Goal: Information Seeking & Learning: Learn about a topic

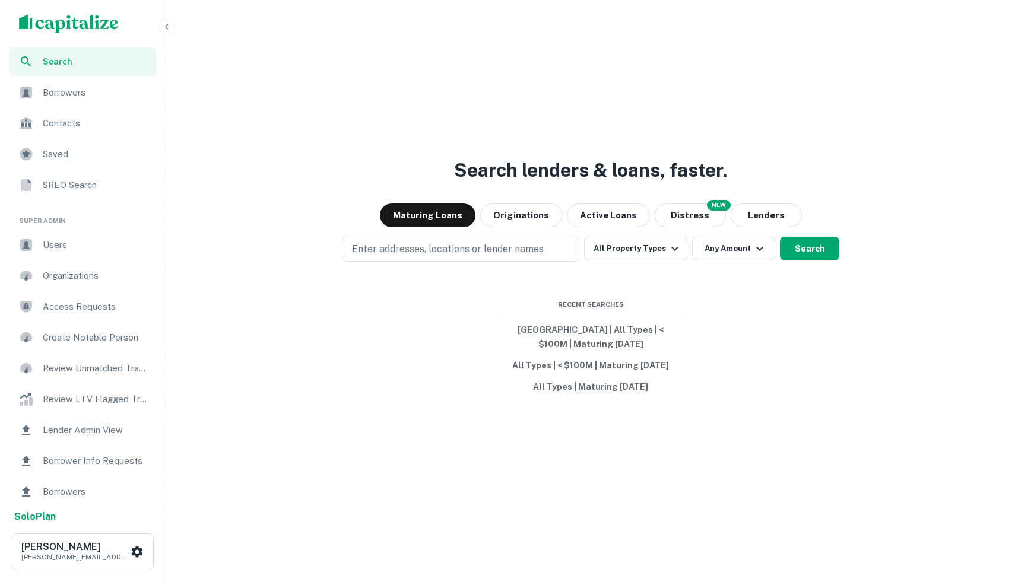
click at [39, 19] on img "scrollable content" at bounding box center [69, 23] width 100 height 19
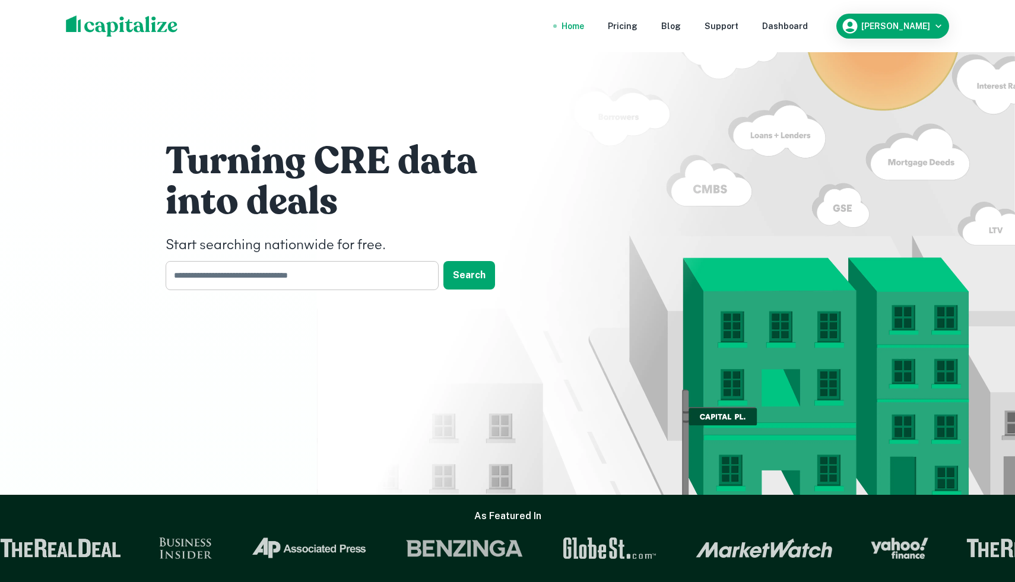
click at [244, 274] on input "text" at bounding box center [298, 275] width 265 height 29
type input "*"
type input "**********"
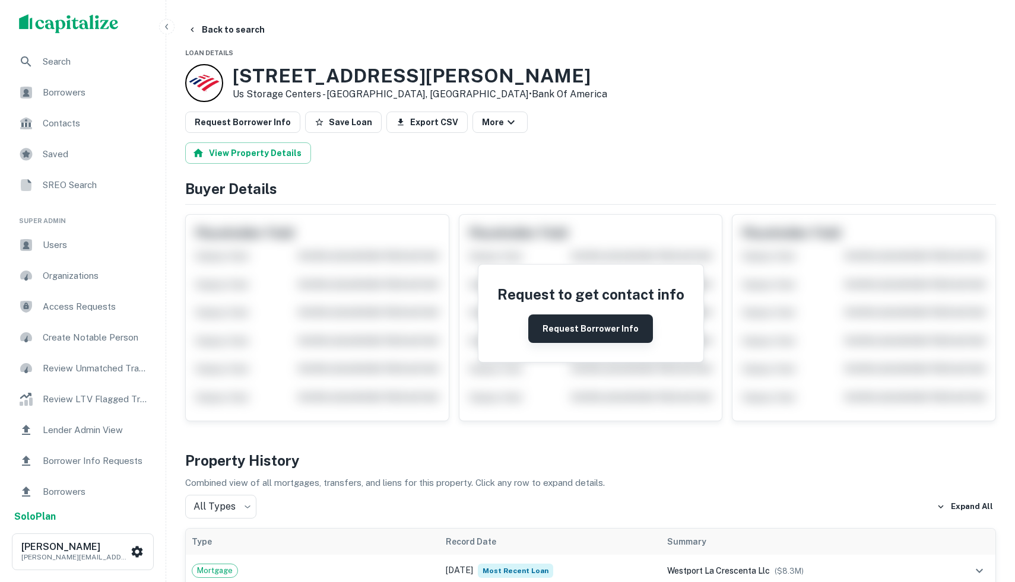
click at [553, 326] on button "Request Borrower Info" at bounding box center [590, 329] width 125 height 28
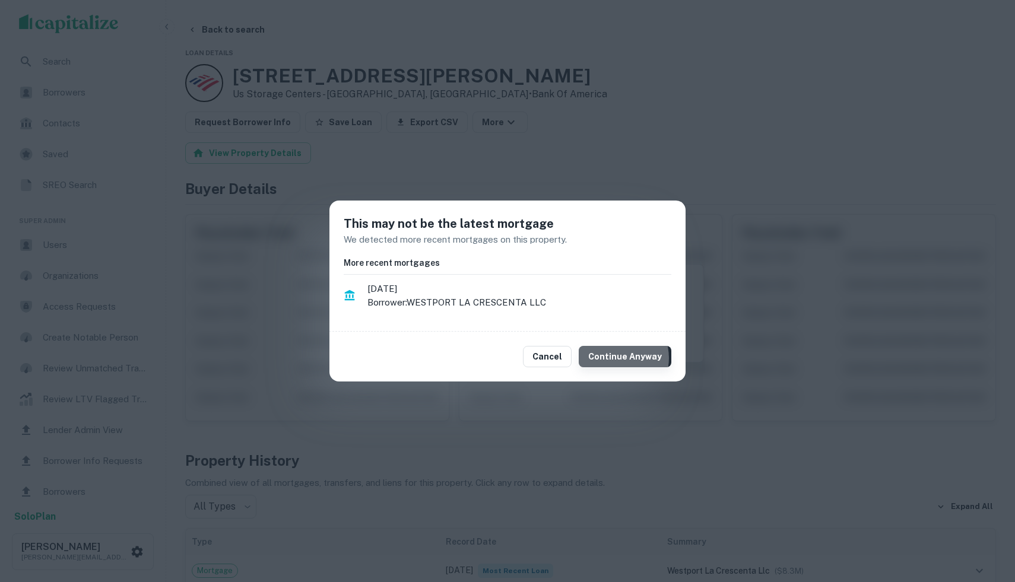
click at [618, 358] on button "Continue Anyway" at bounding box center [625, 356] width 93 height 21
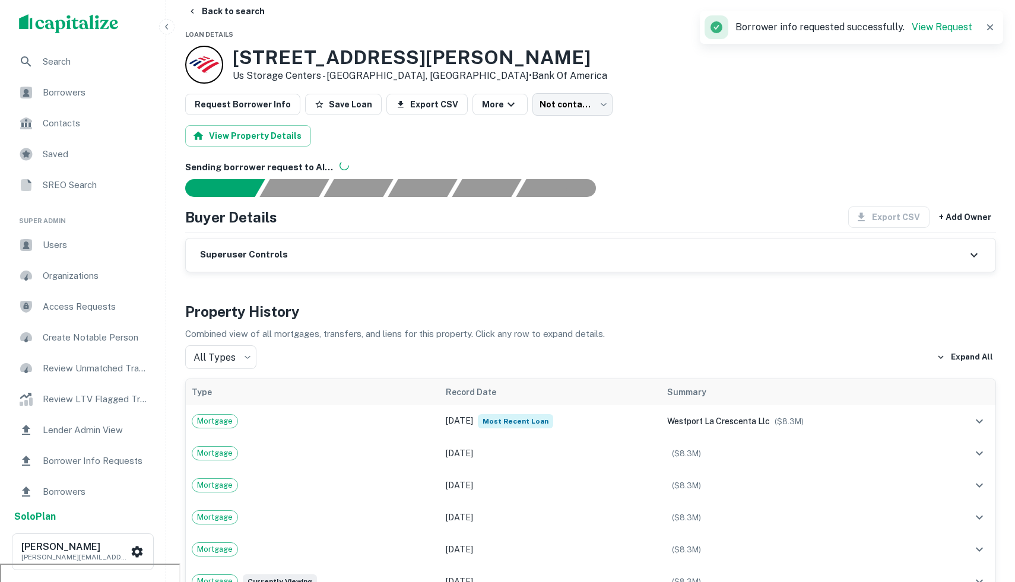
scroll to position [23, 0]
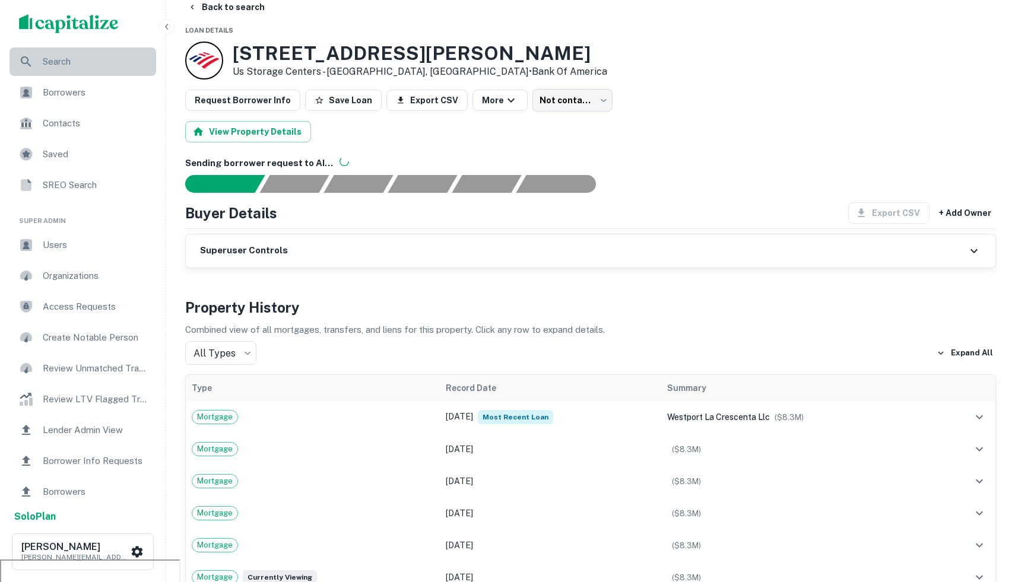
click at [112, 50] on div "Search" at bounding box center [82, 61] width 147 height 28
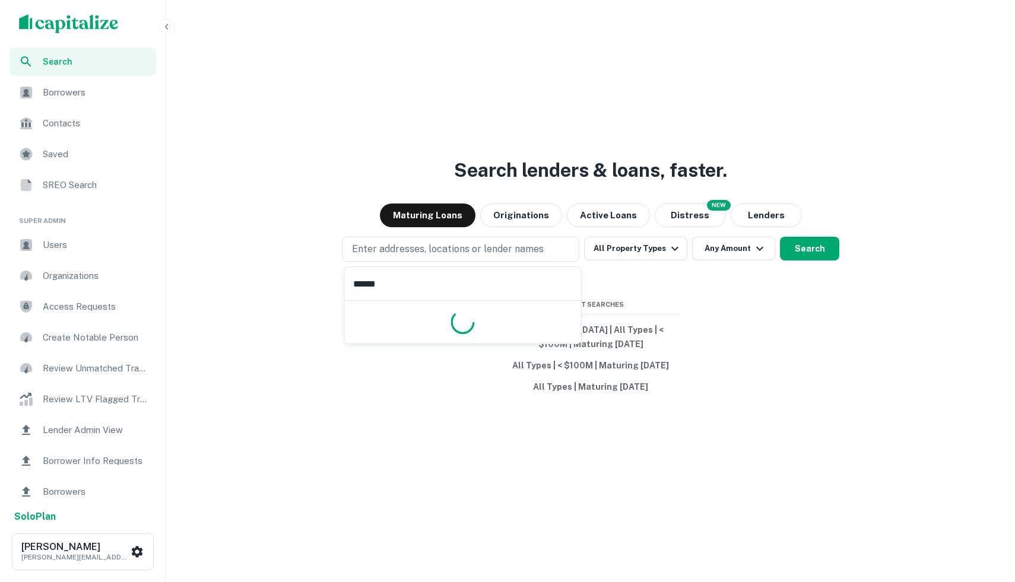
type input "*******"
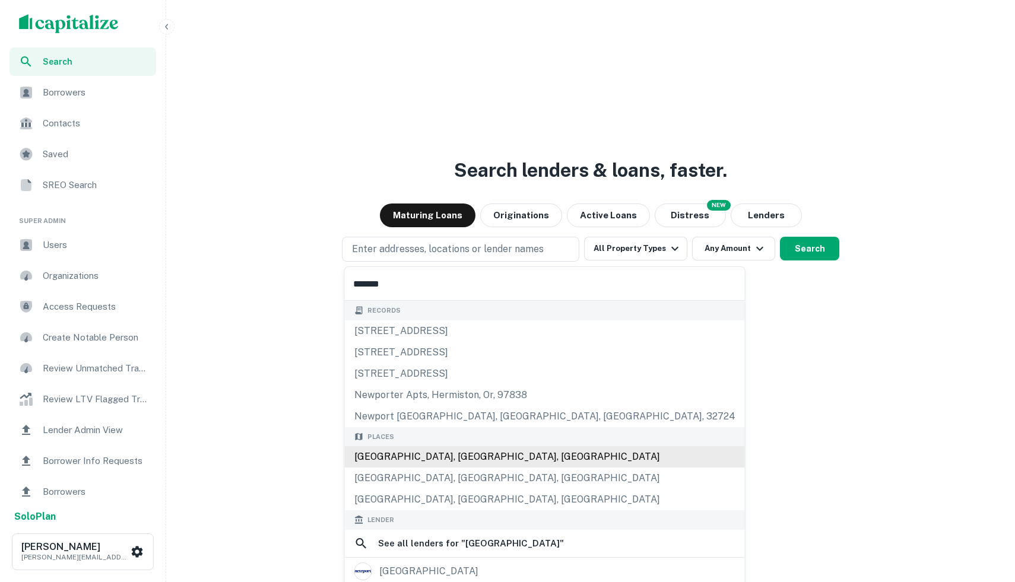
click at [421, 449] on div "Newport Beach, CA, USA" at bounding box center [545, 456] width 400 height 21
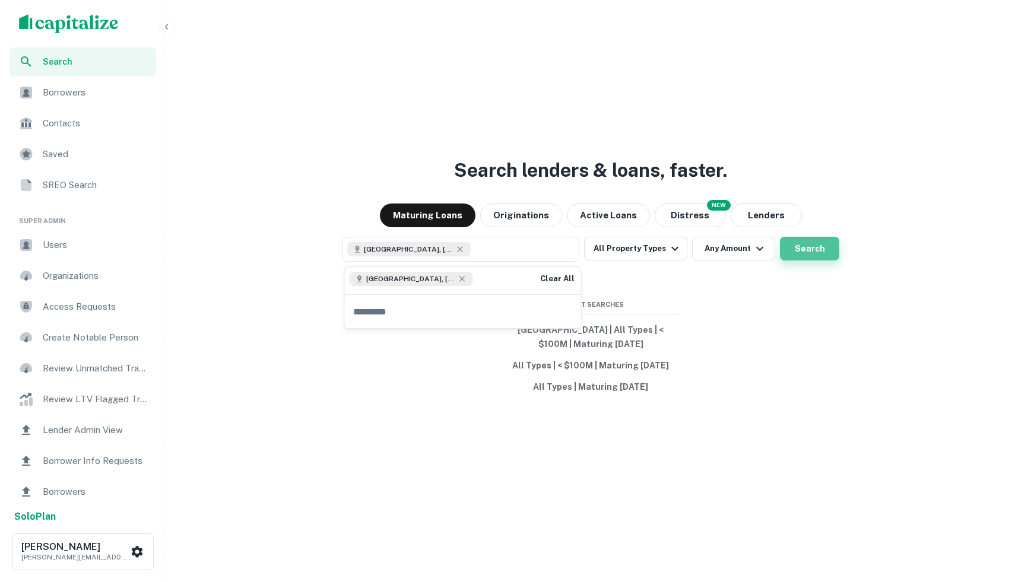
click at [811, 254] on button "Search" at bounding box center [809, 249] width 59 height 24
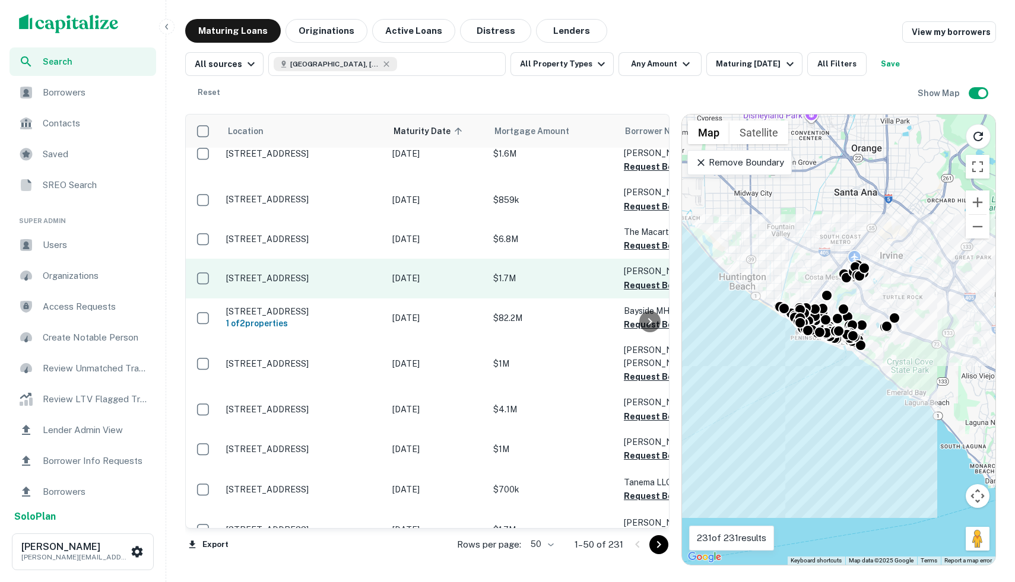
scroll to position [17, 0]
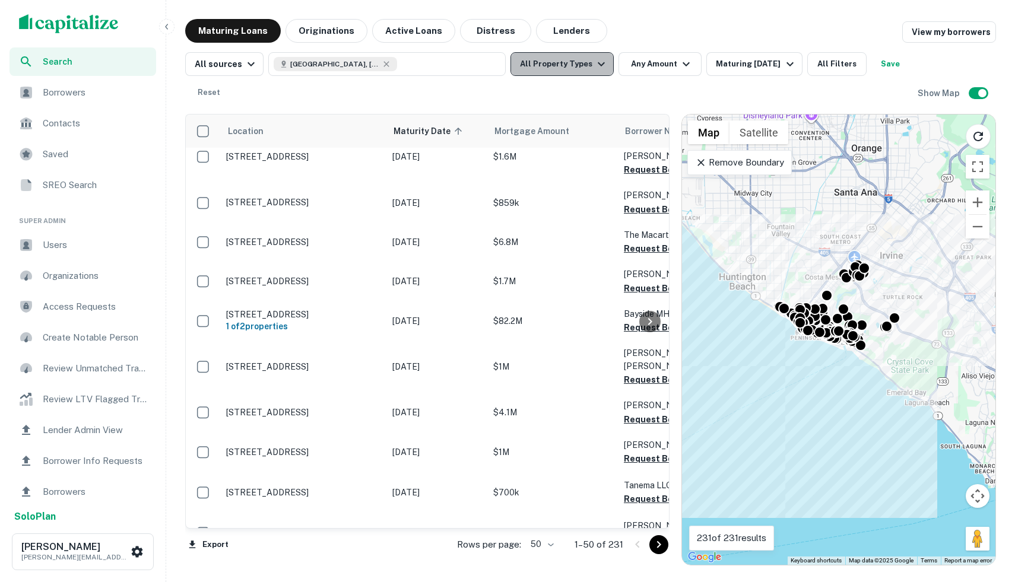
click at [576, 68] on button "All Property Types" at bounding box center [561, 64] width 103 height 24
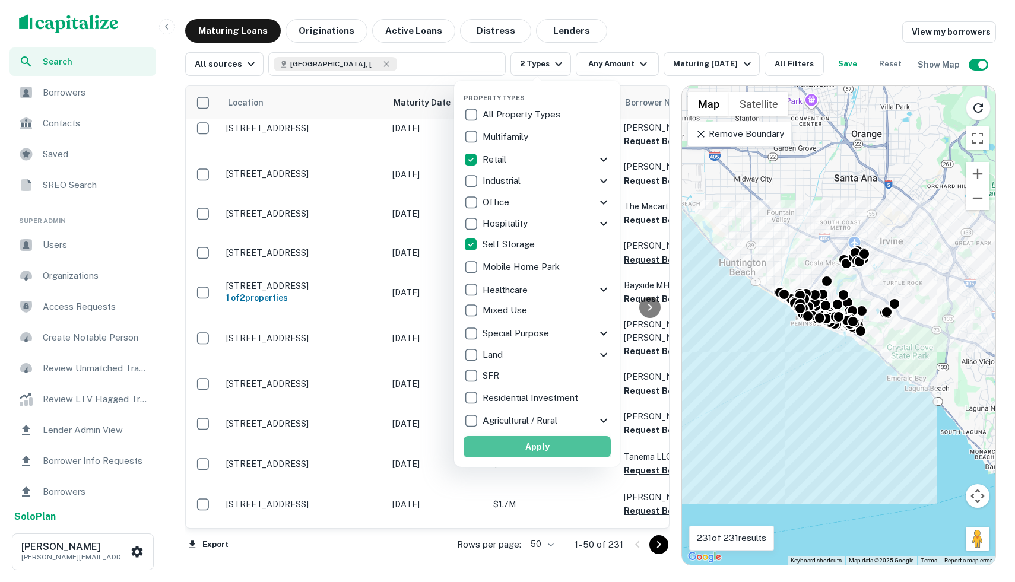
click at [516, 453] on button "Apply" at bounding box center [537, 446] width 147 height 21
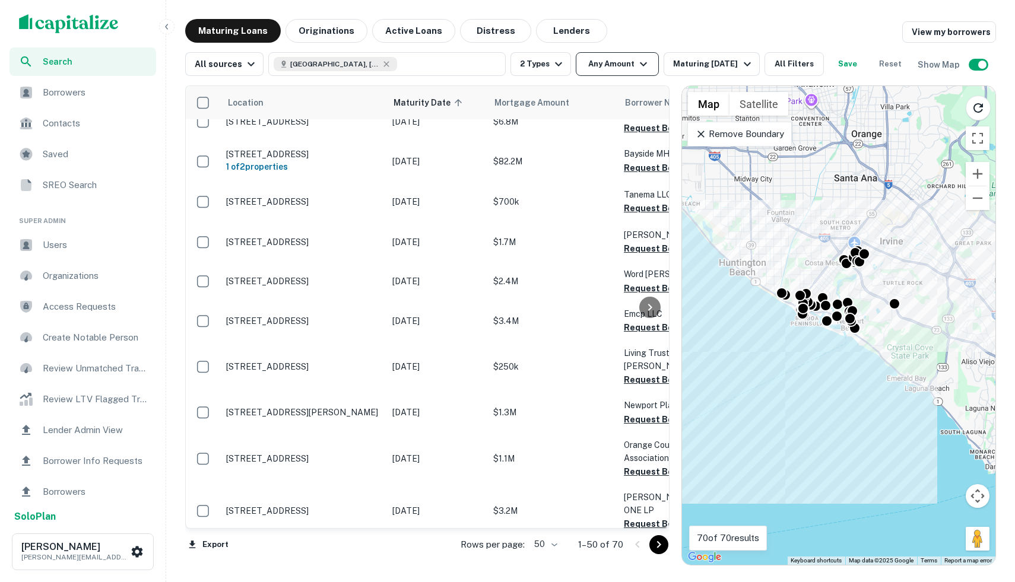
click at [639, 64] on icon "button" at bounding box center [643, 64] width 14 height 14
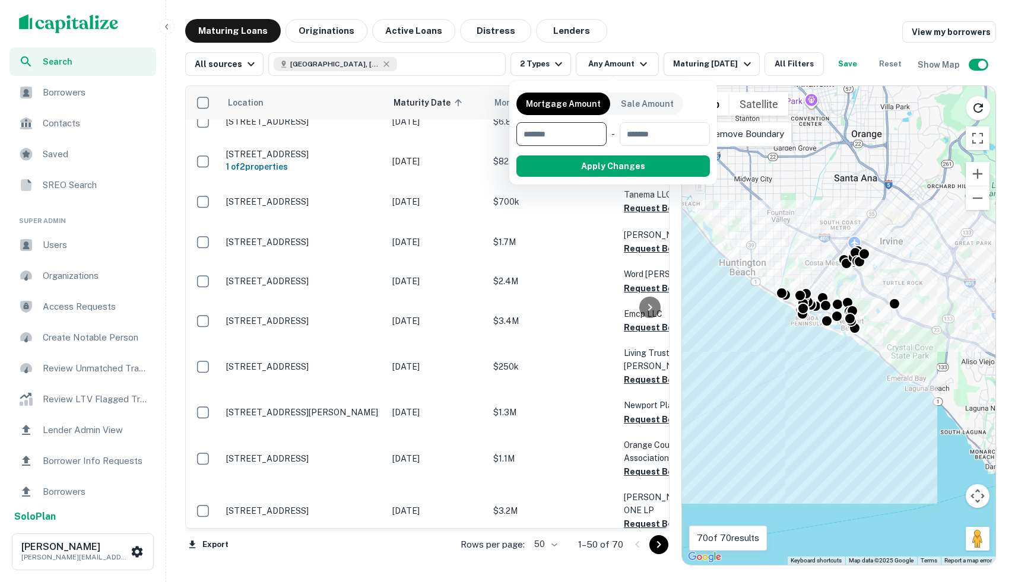
click at [297, 208] on div at bounding box center [507, 291] width 1015 height 582
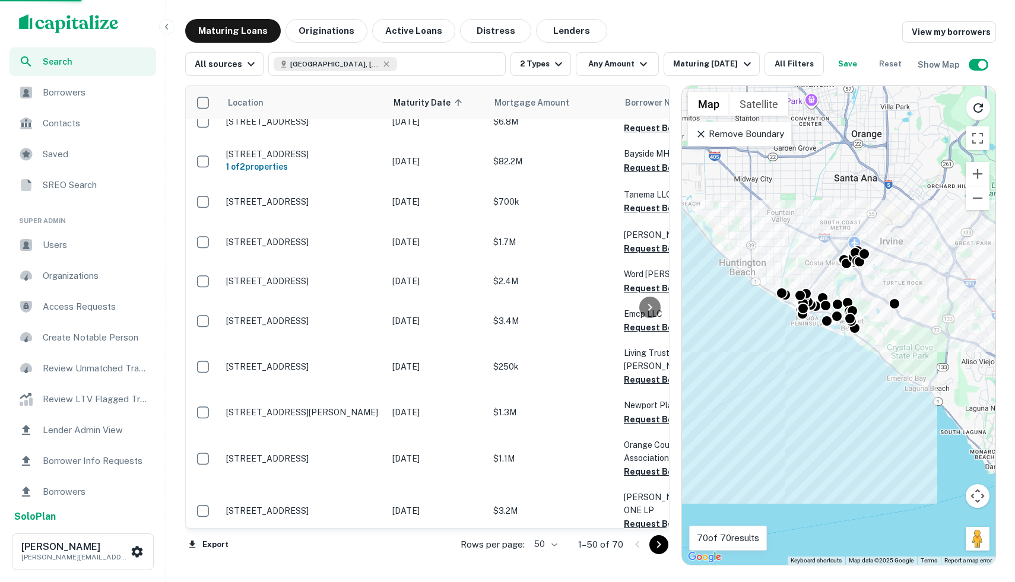
click at [297, 208] on div at bounding box center [507, 291] width 1015 height 582
click at [297, 207] on p "1100 Quail St Newport Beach, CA 92660" at bounding box center [303, 201] width 154 height 11
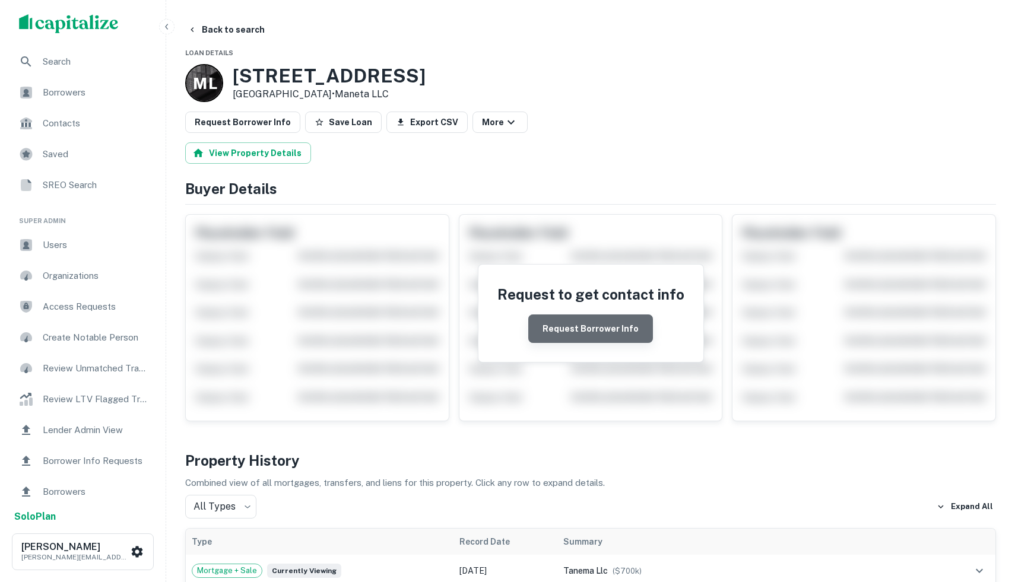
click at [598, 330] on button "Request Borrower Info" at bounding box center [590, 329] width 125 height 28
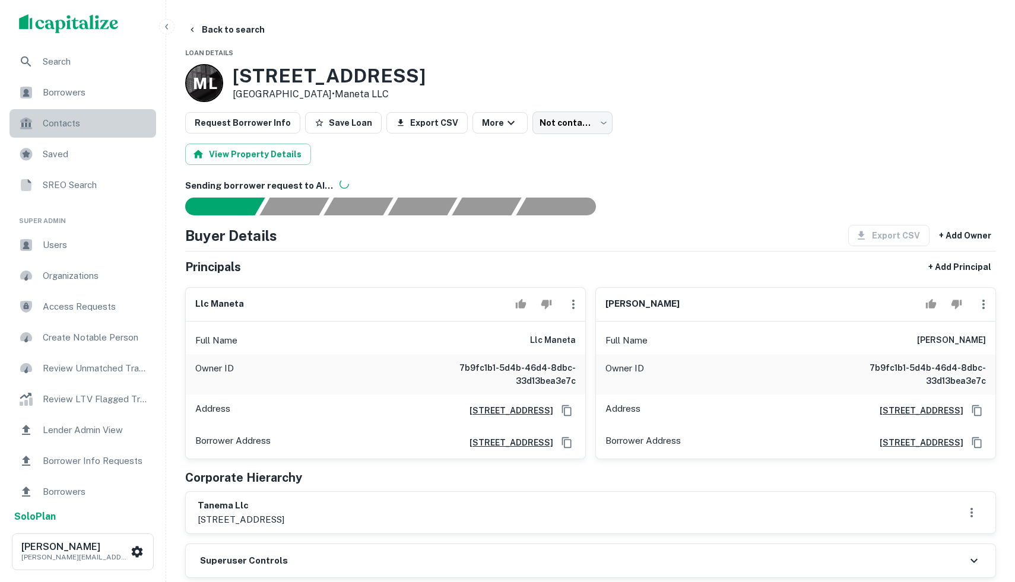
click at [66, 128] on span "Contacts" at bounding box center [96, 123] width 106 height 14
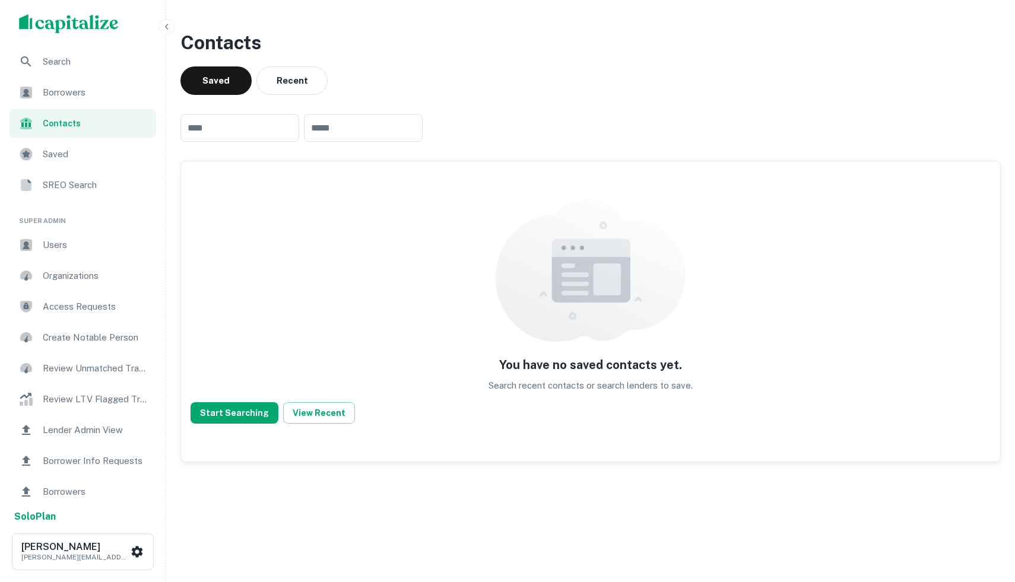
click at [77, 82] on div "Borrowers" at bounding box center [82, 92] width 147 height 28
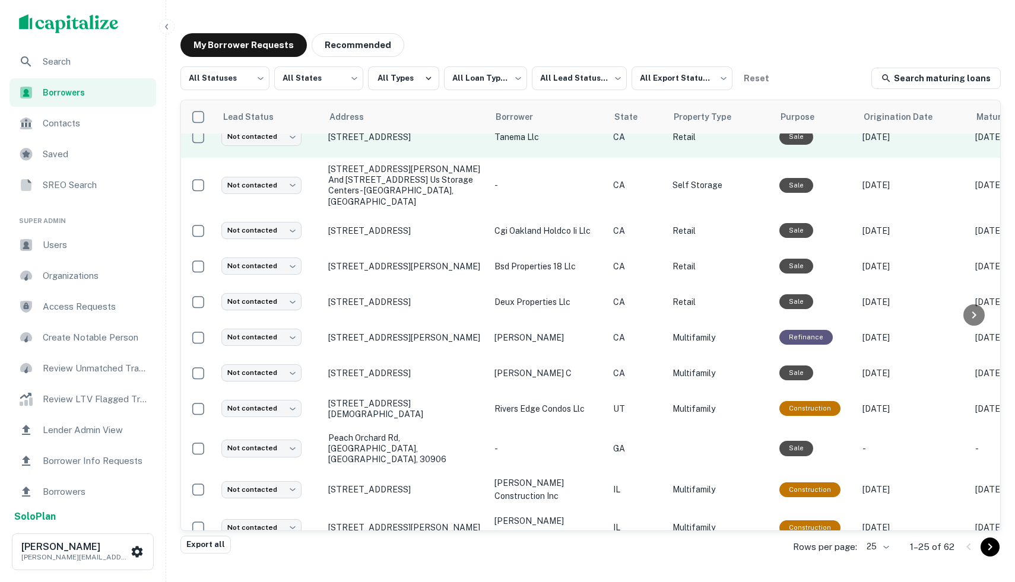
click at [506, 142] on p "tanema llc" at bounding box center [547, 137] width 107 height 13
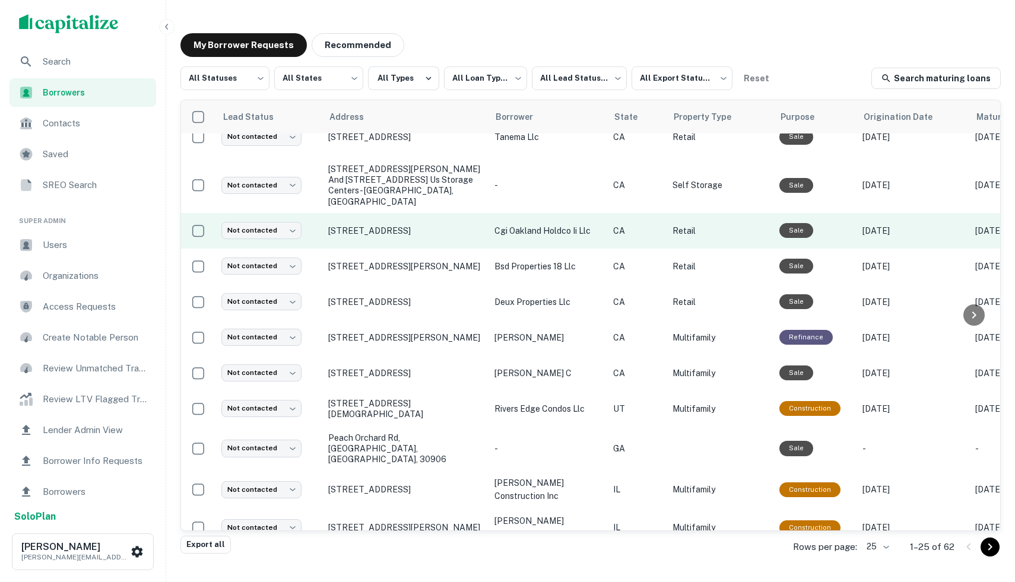
click at [542, 243] on td "cgi oakland holdco ii llc" at bounding box center [547, 231] width 119 height 36
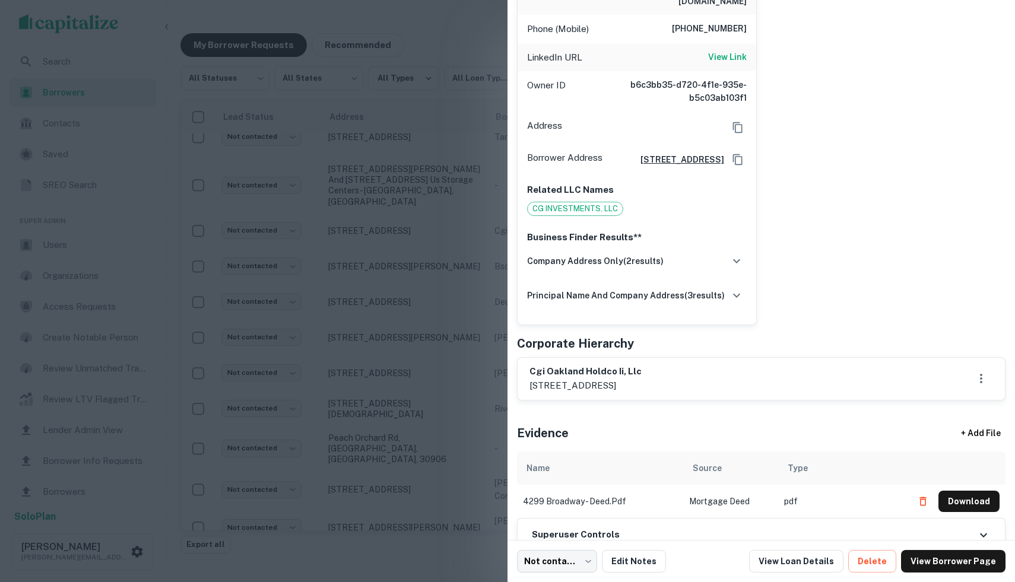
scroll to position [305, 0]
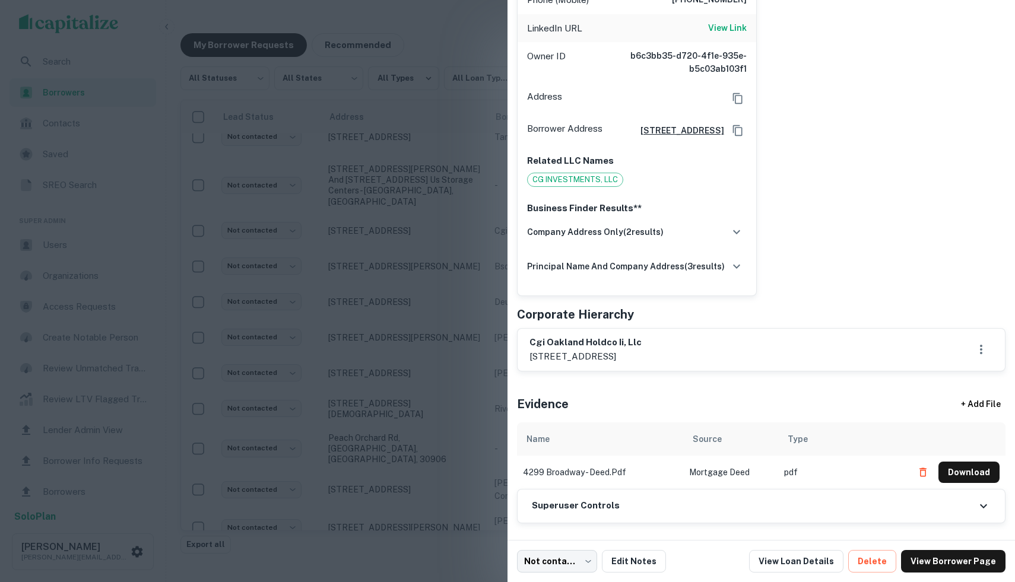
click at [583, 469] on td "4299 broadway - deed.pdf" at bounding box center [600, 472] width 166 height 33
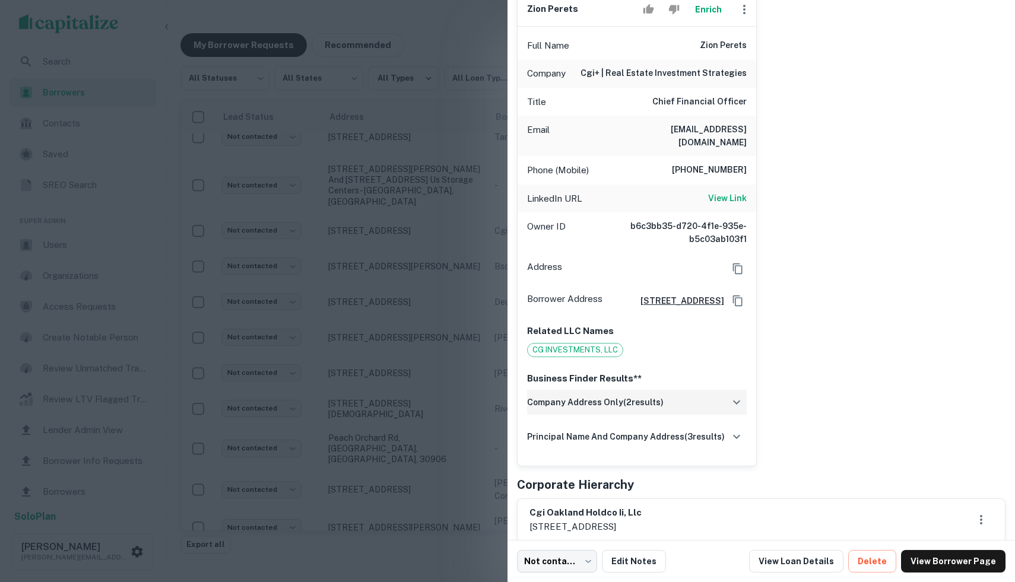
scroll to position [141, 0]
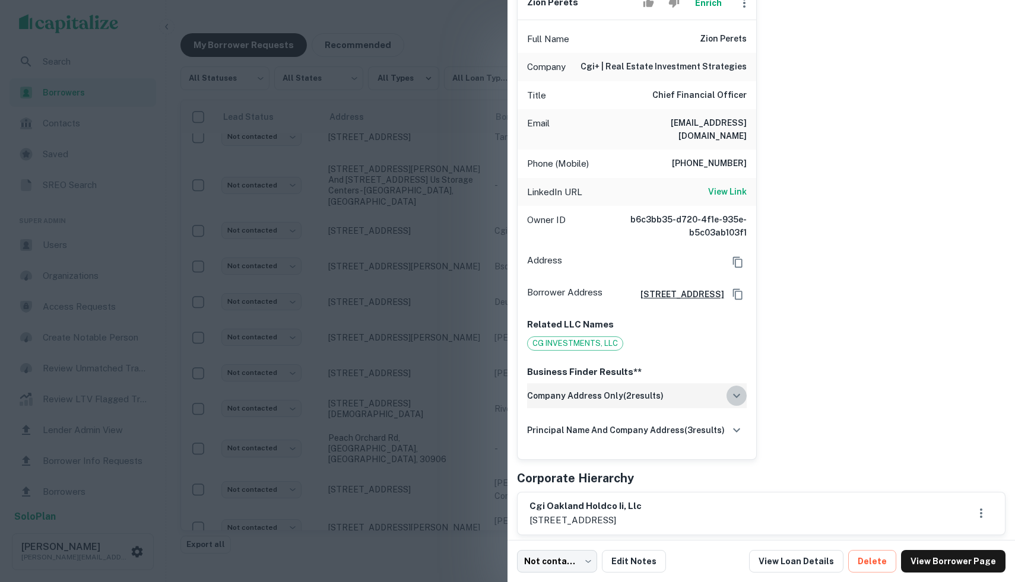
click at [732, 396] on icon "button" at bounding box center [736, 396] width 14 height 14
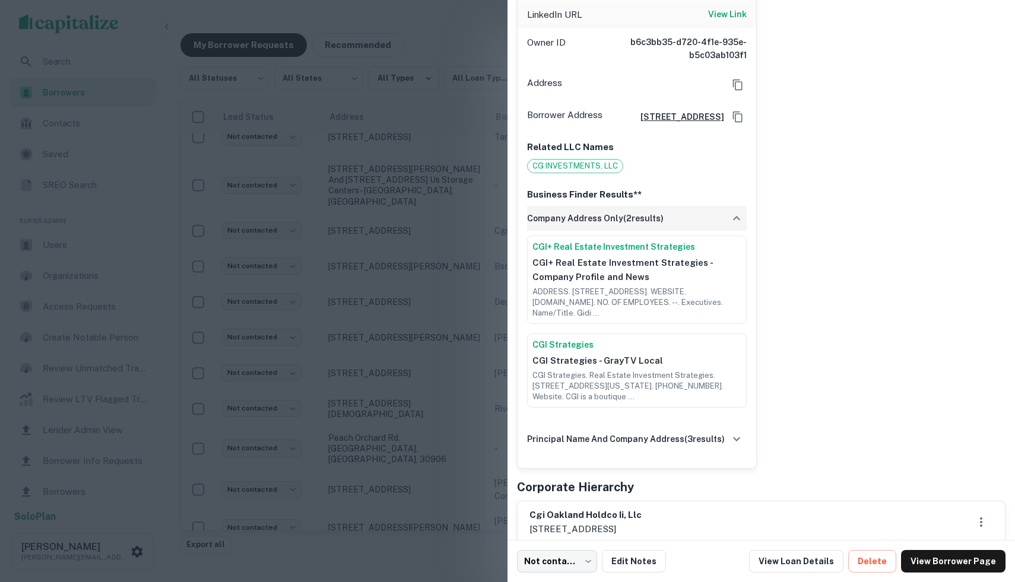
scroll to position [363, 0]
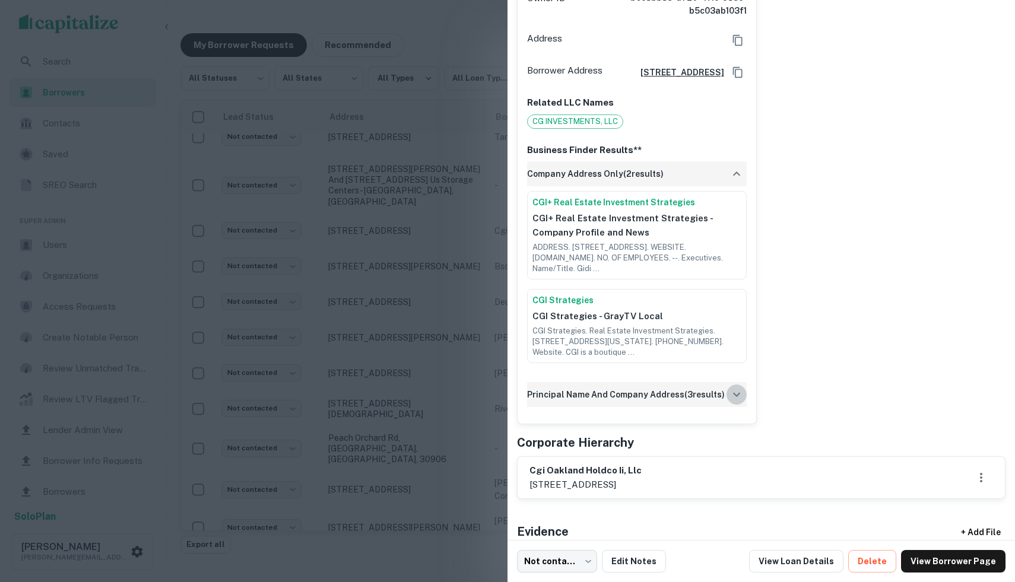
click at [732, 405] on button "button" at bounding box center [736, 395] width 20 height 20
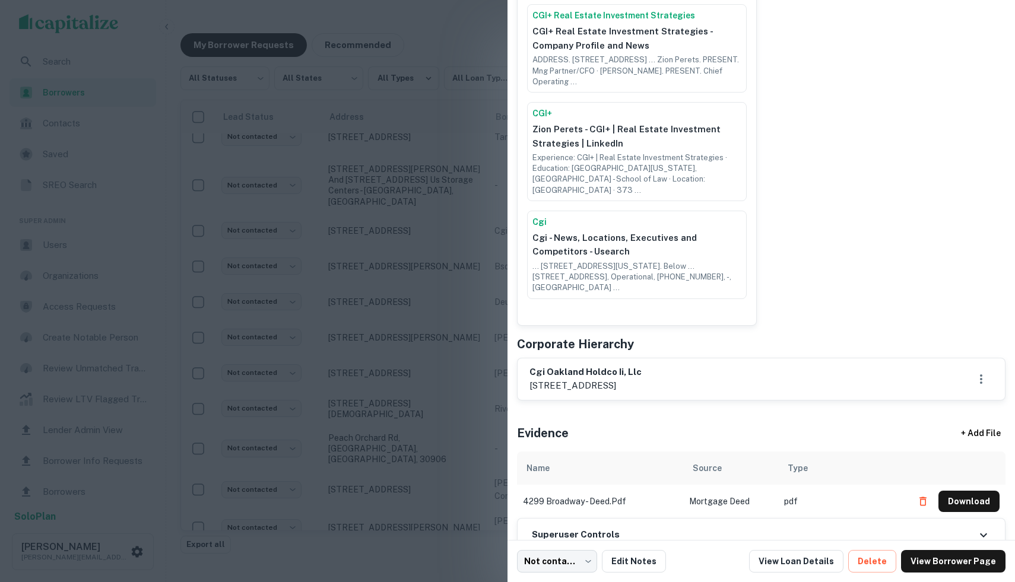
scroll to position [811, 0]
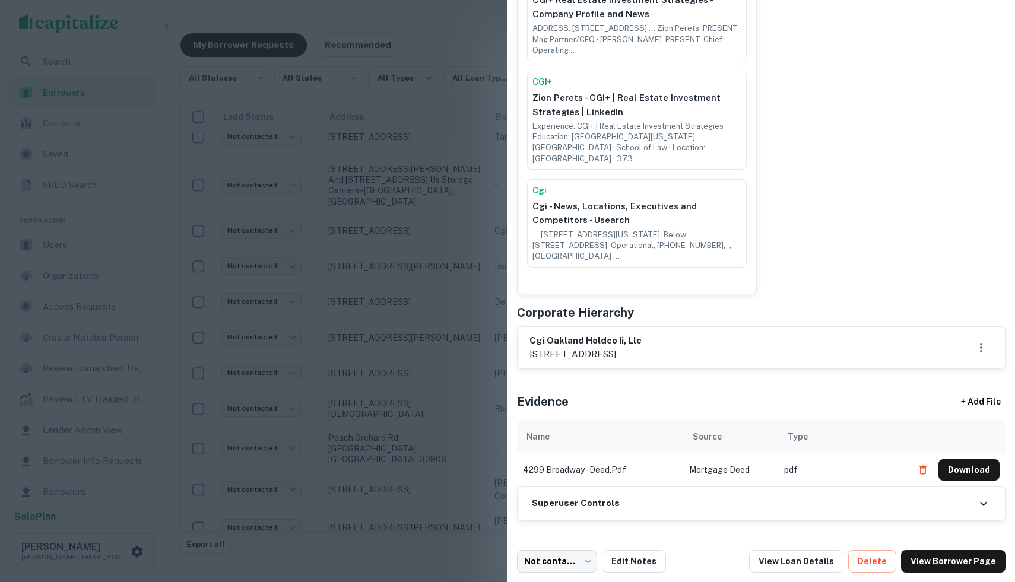
click at [783, 507] on div "Superuser Controls" at bounding box center [761, 503] width 487 height 33
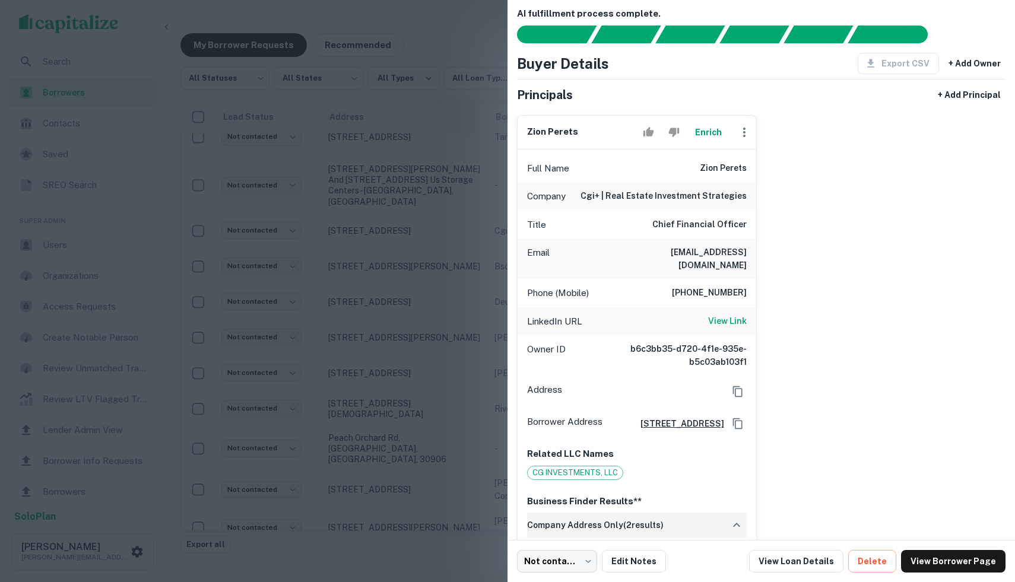
scroll to position [0, 0]
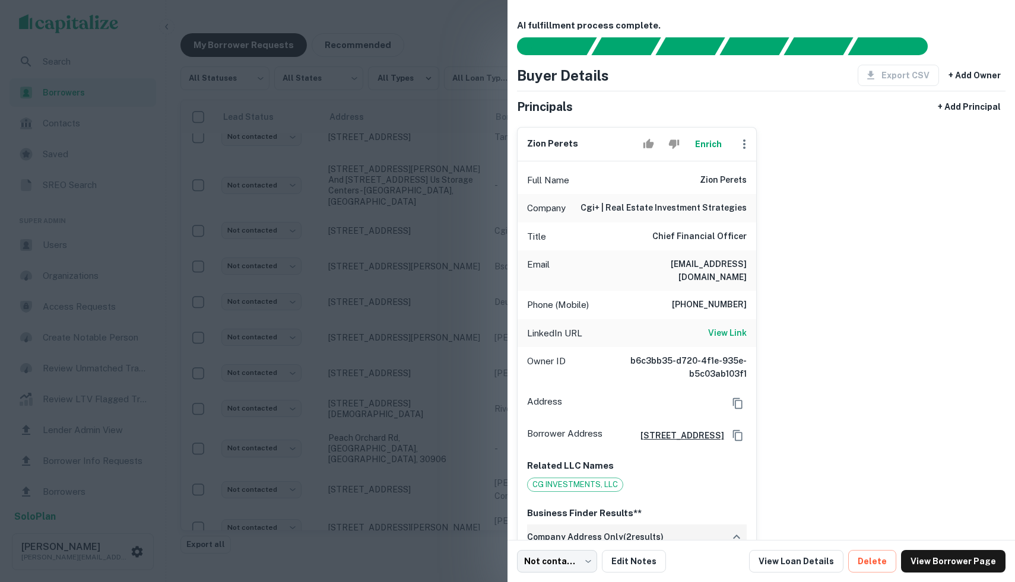
click at [418, 33] on div at bounding box center [507, 291] width 1015 height 582
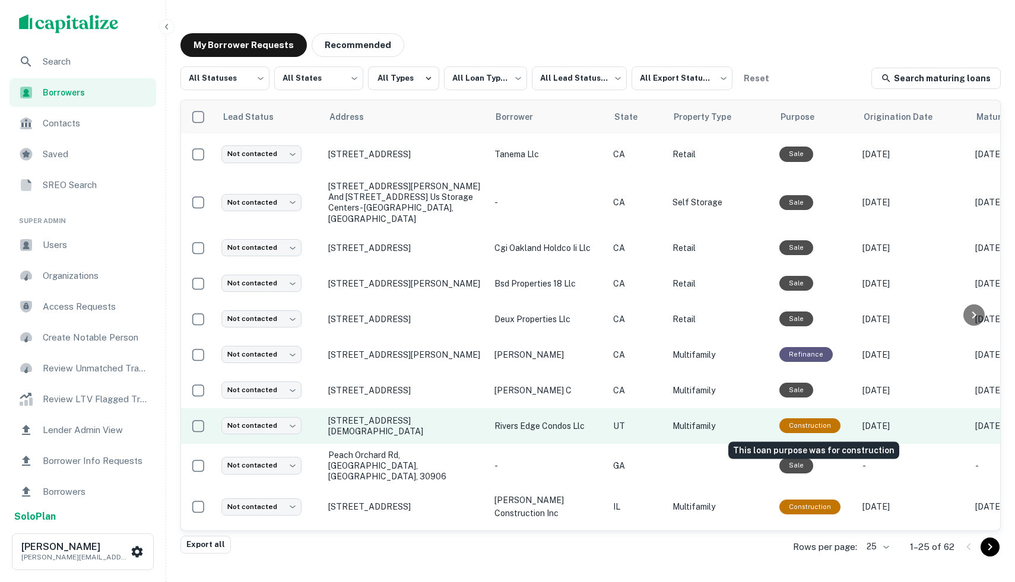
click at [818, 424] on div "Construction" at bounding box center [809, 425] width 61 height 15
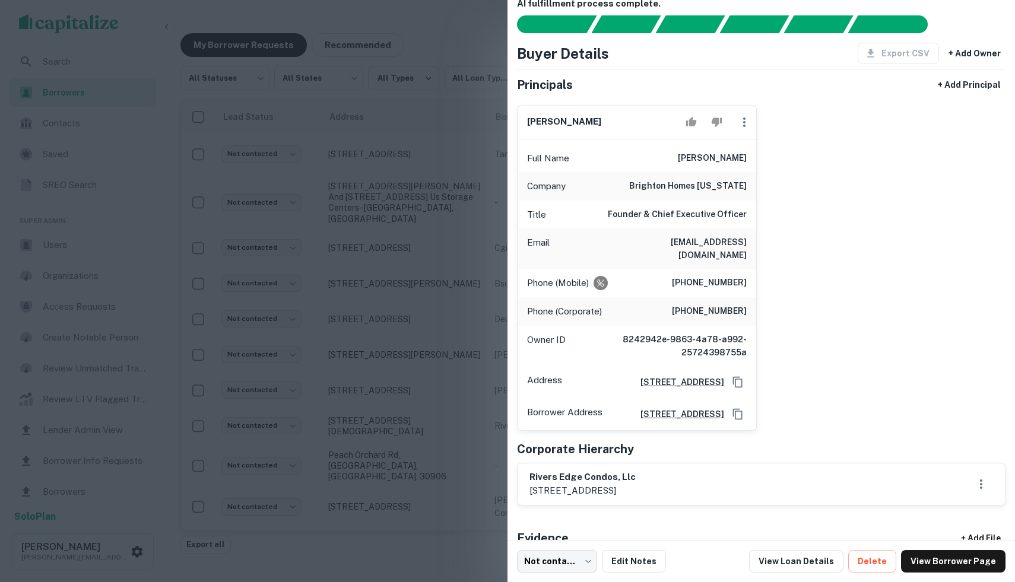
scroll to position [7, 0]
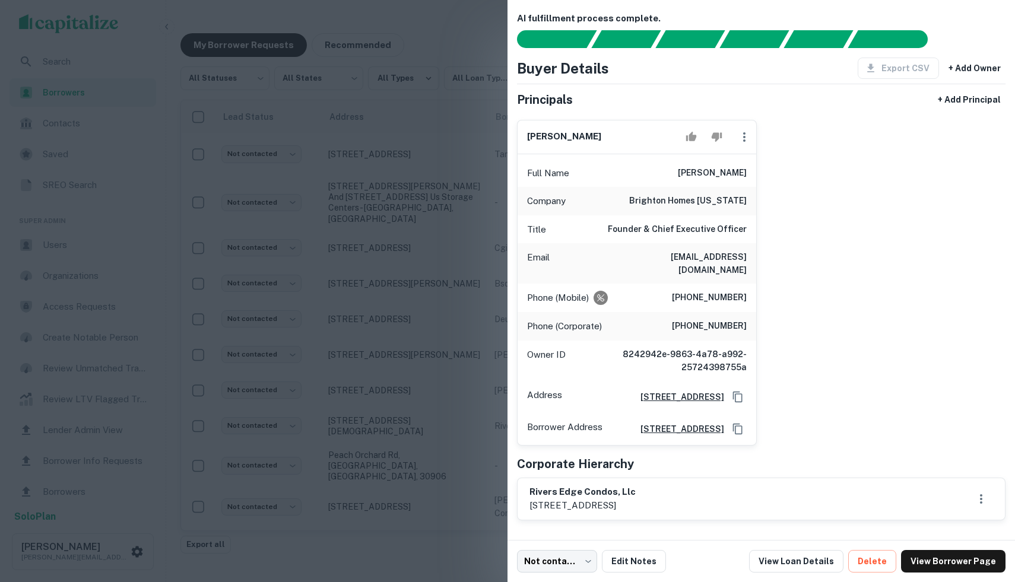
click at [428, 395] on div at bounding box center [507, 291] width 1015 height 582
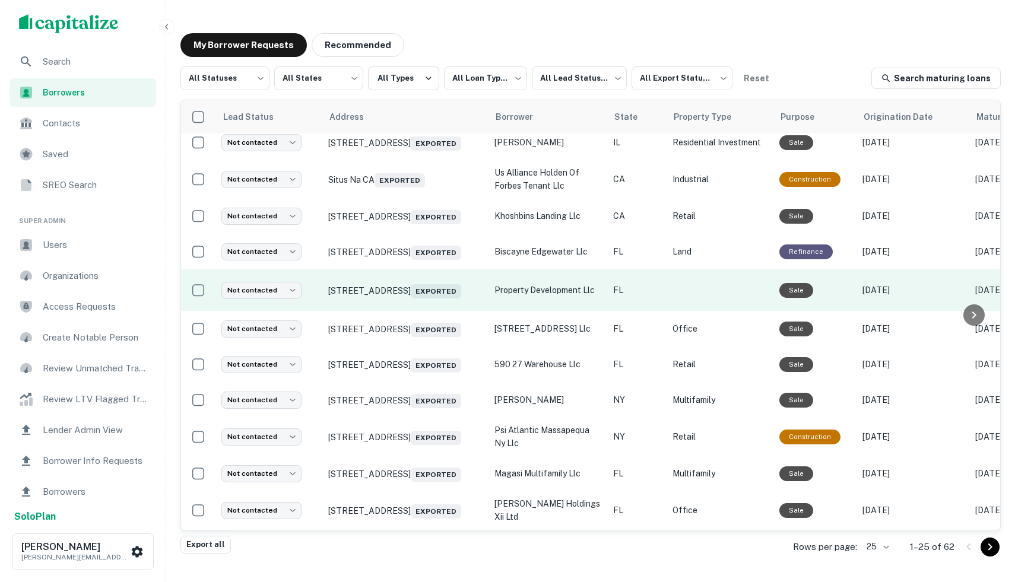
scroll to position [510, 0]
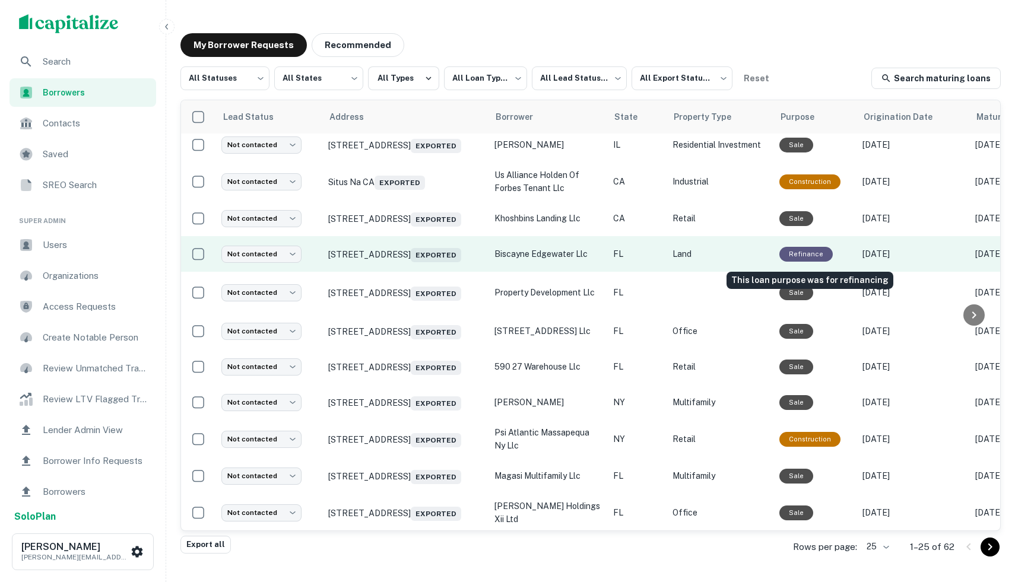
click at [806, 254] on div "Refinance" at bounding box center [805, 254] width 53 height 15
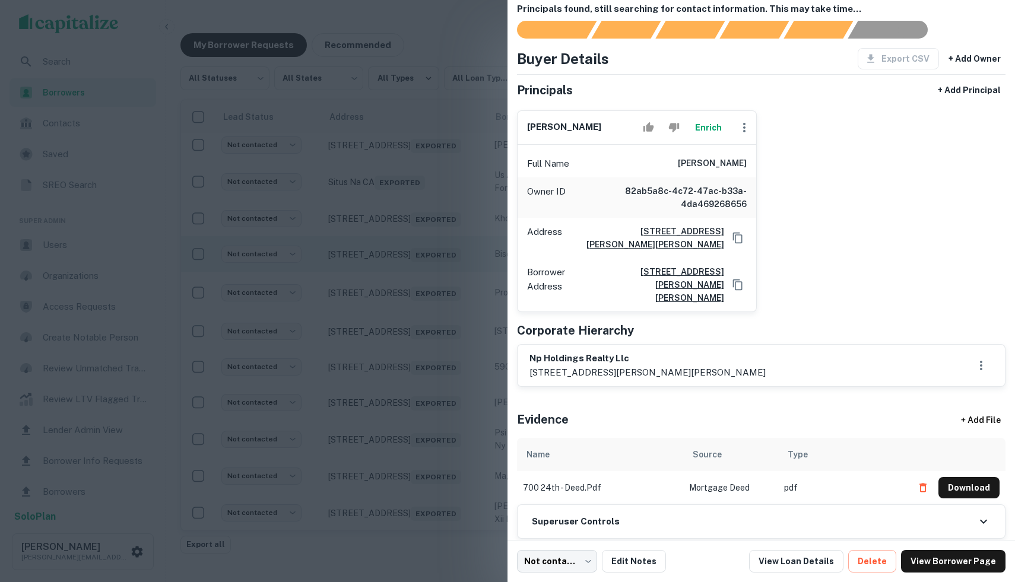
scroll to position [26, 0]
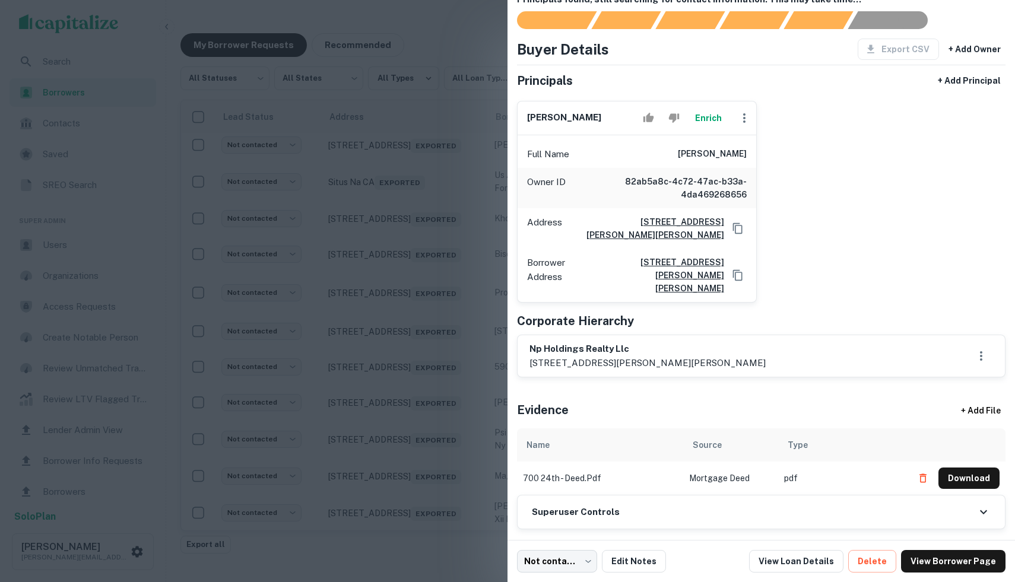
click at [802, 504] on div "Superuser Controls" at bounding box center [761, 512] width 487 height 33
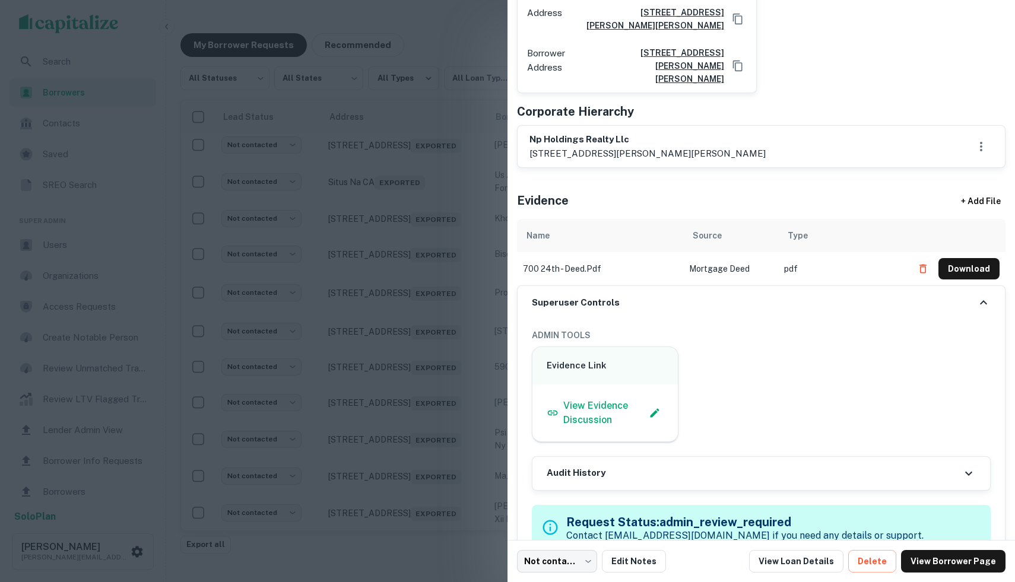
scroll to position [306, 0]
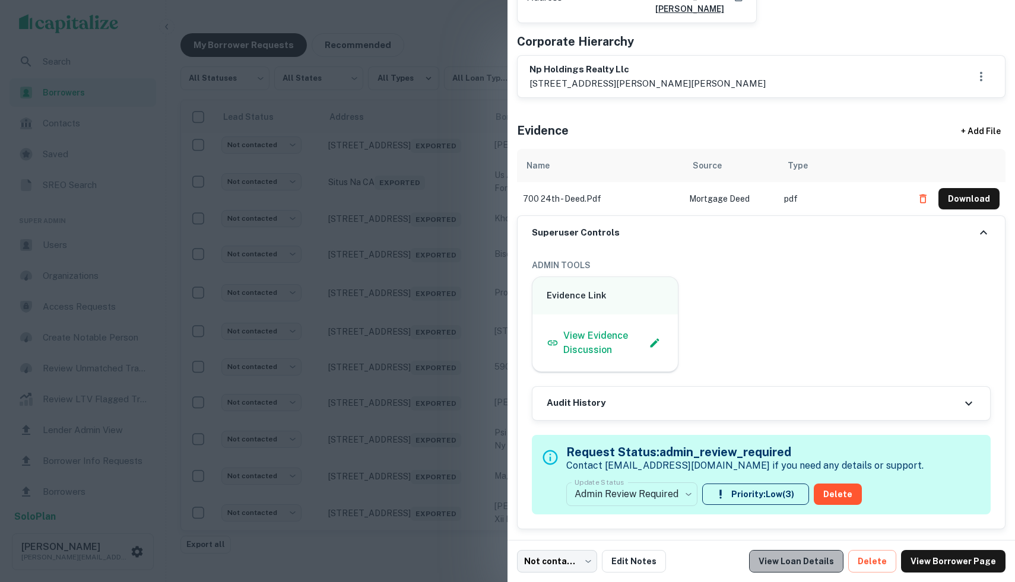
click at [830, 563] on link "View Loan Details" at bounding box center [796, 561] width 94 height 23
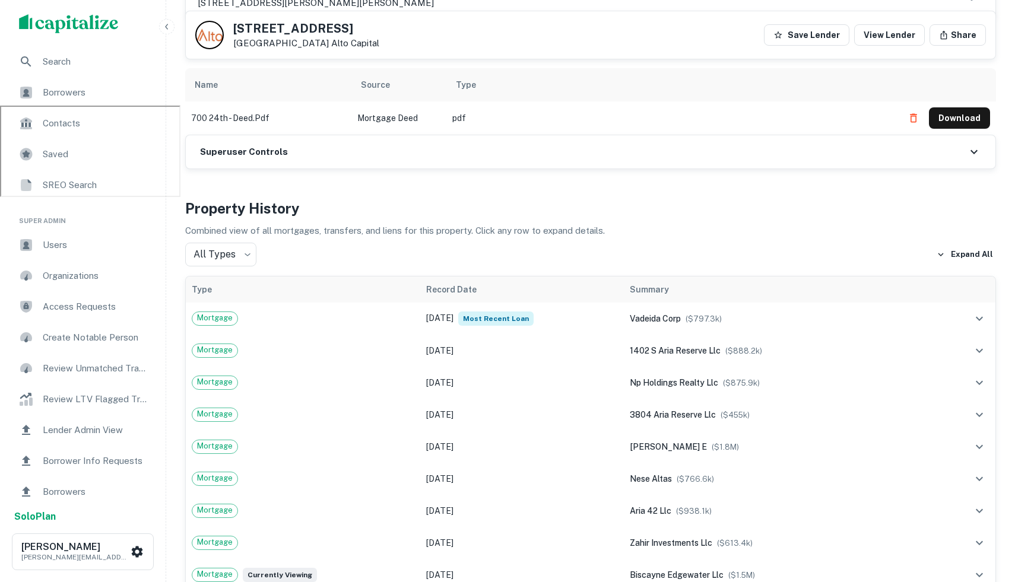
scroll to position [479, 0]
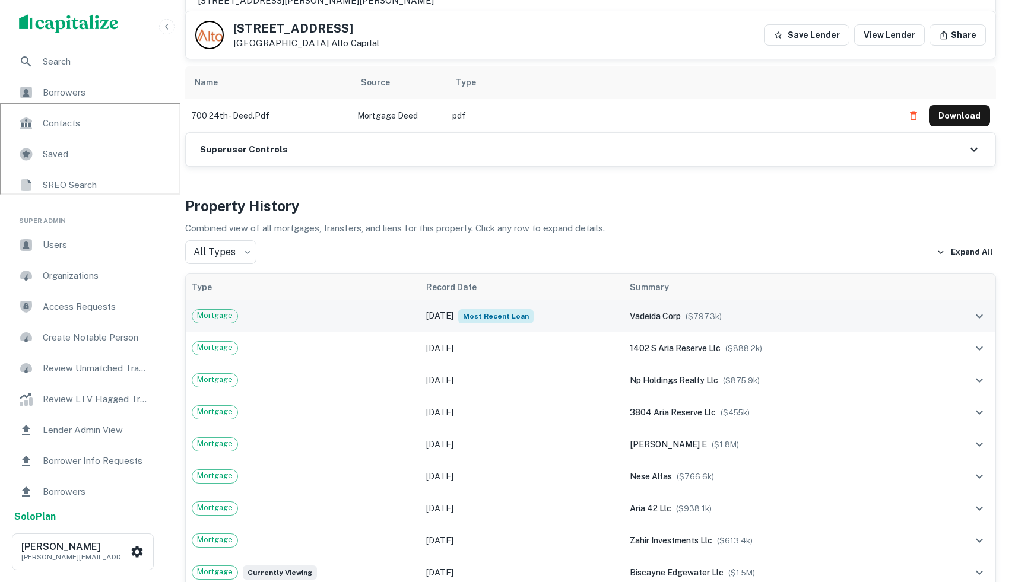
click at [724, 325] on td "vadeida corp ($ 797.3k )" at bounding box center [782, 316] width 316 height 32
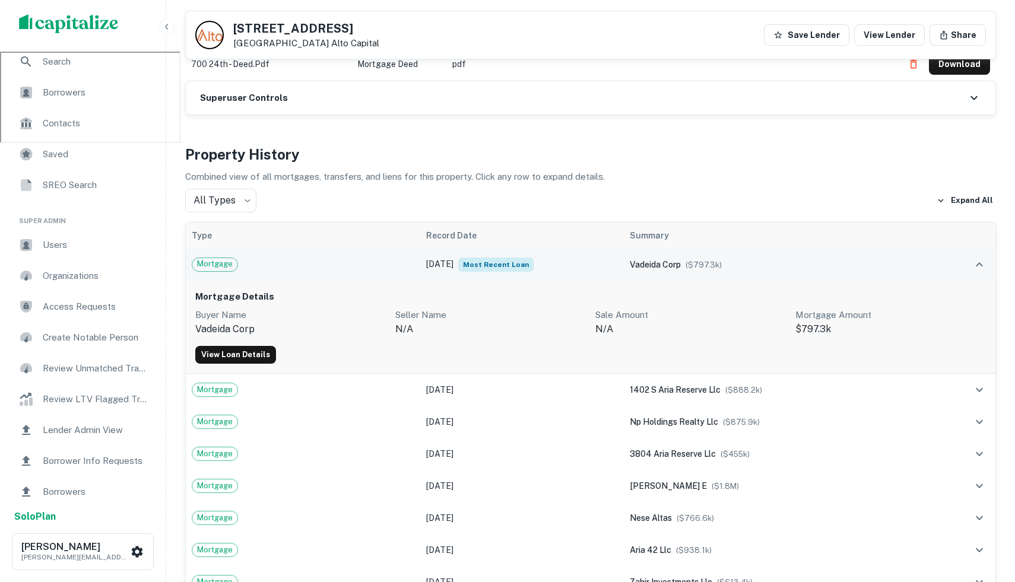
scroll to position [532, 0]
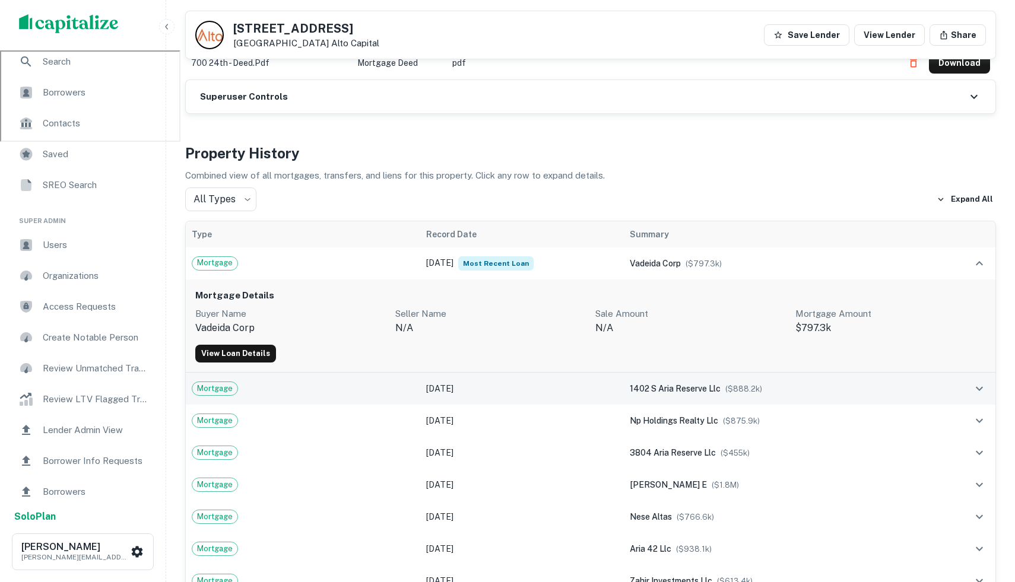
click at [721, 385] on span "1402 s aria reserve llc" at bounding box center [675, 388] width 91 height 9
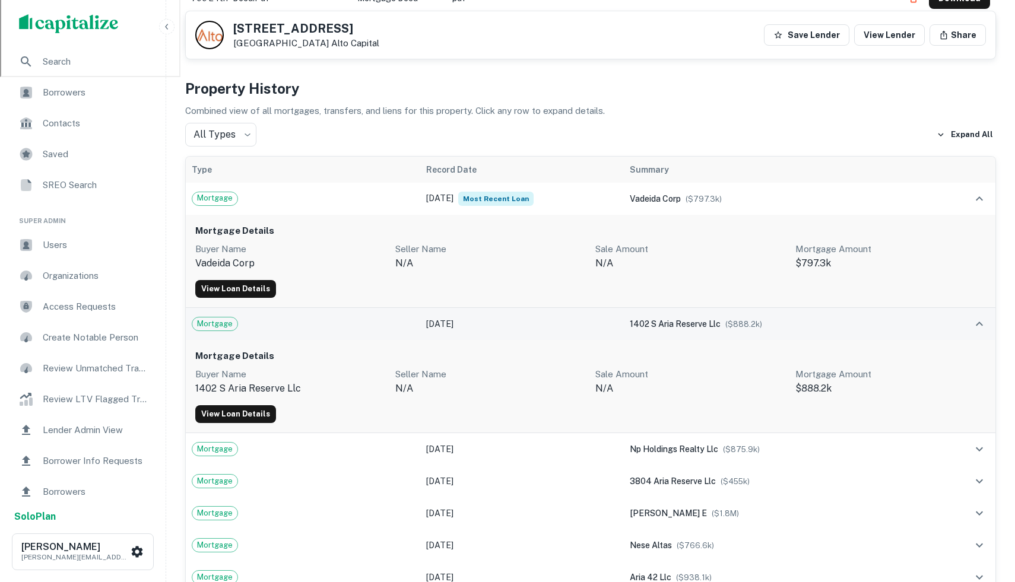
scroll to position [598, 0]
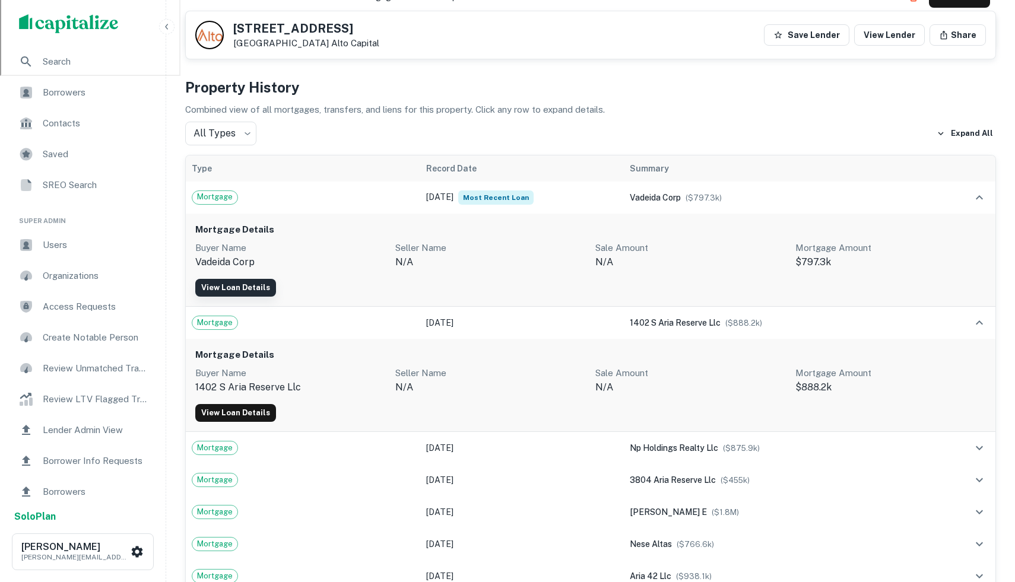
click at [245, 283] on link "View Loan Details" at bounding box center [235, 288] width 81 height 18
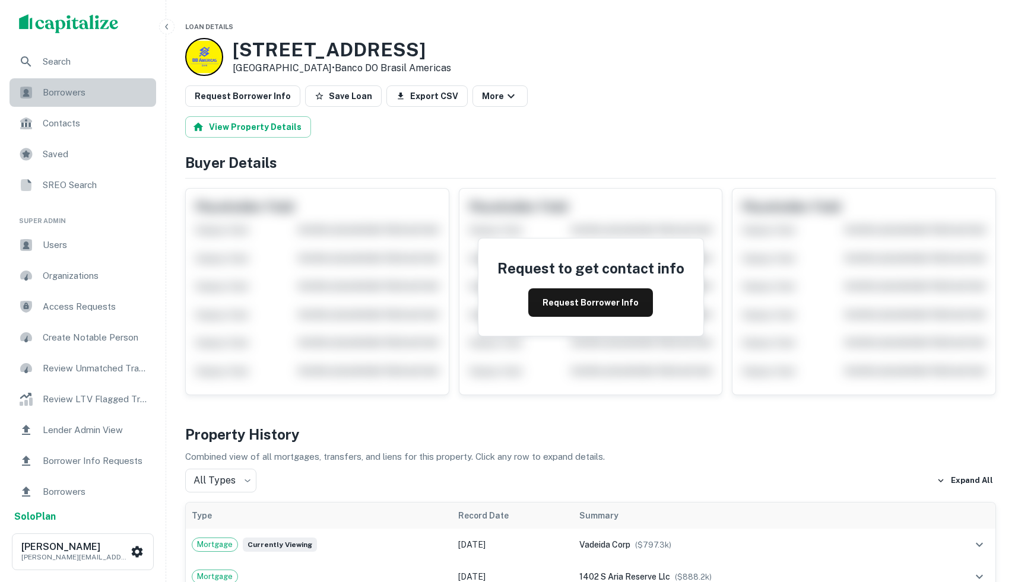
click at [91, 106] on div "Borrowers" at bounding box center [82, 92] width 147 height 28
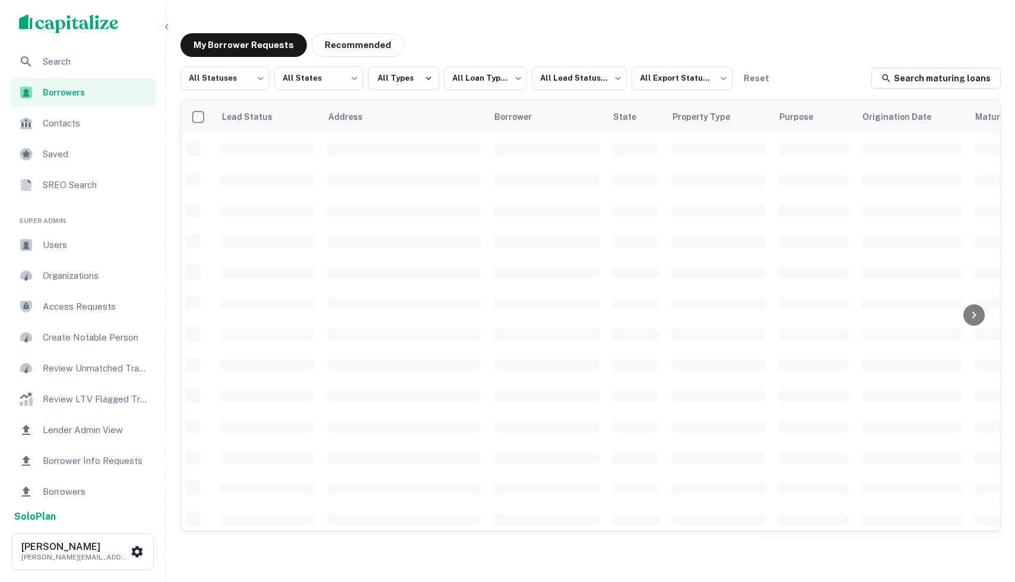
scroll to position [375, 0]
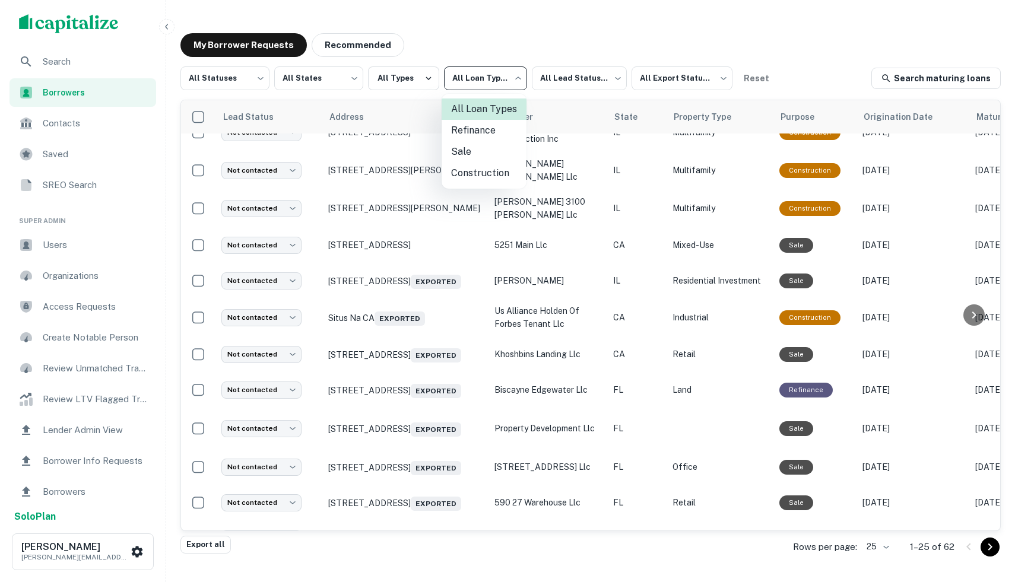
click at [452, 81] on body "**********" at bounding box center [507, 291] width 1015 height 582
click at [479, 84] on div at bounding box center [507, 291] width 1015 height 582
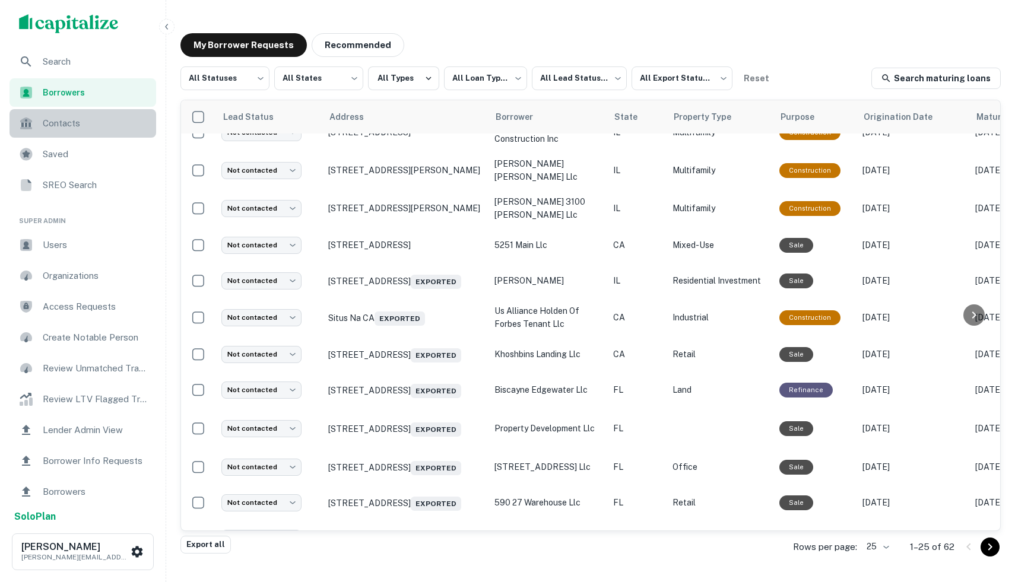
click at [96, 128] on span "Contacts" at bounding box center [96, 123] width 106 height 14
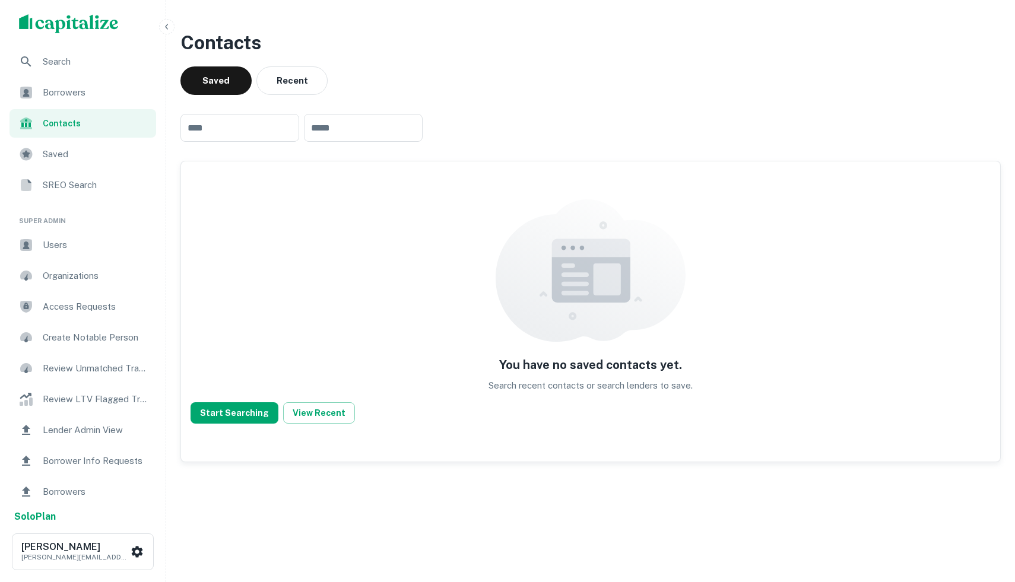
click at [92, 88] on span "Borrowers" at bounding box center [96, 92] width 106 height 14
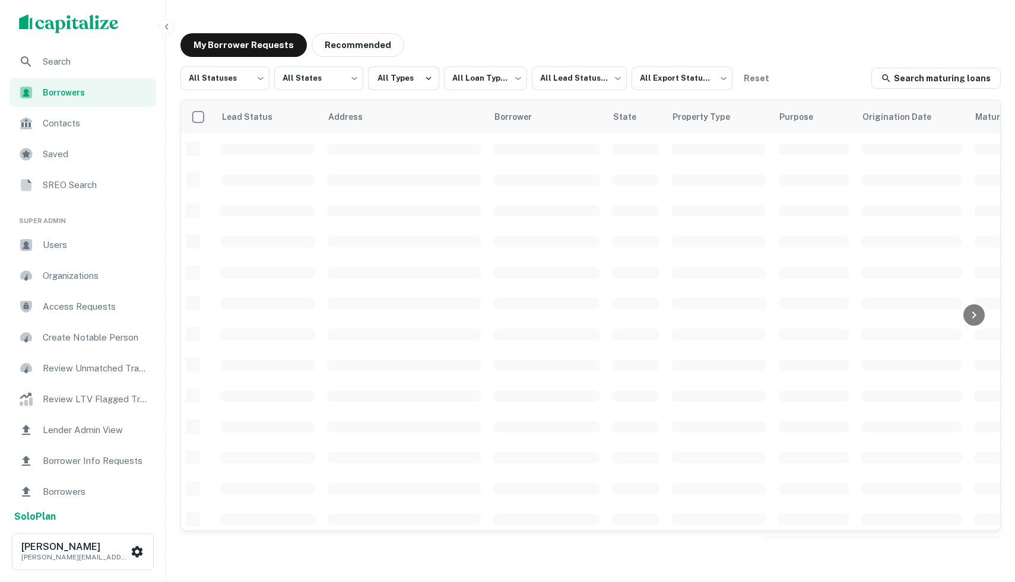
scroll to position [375, 0]
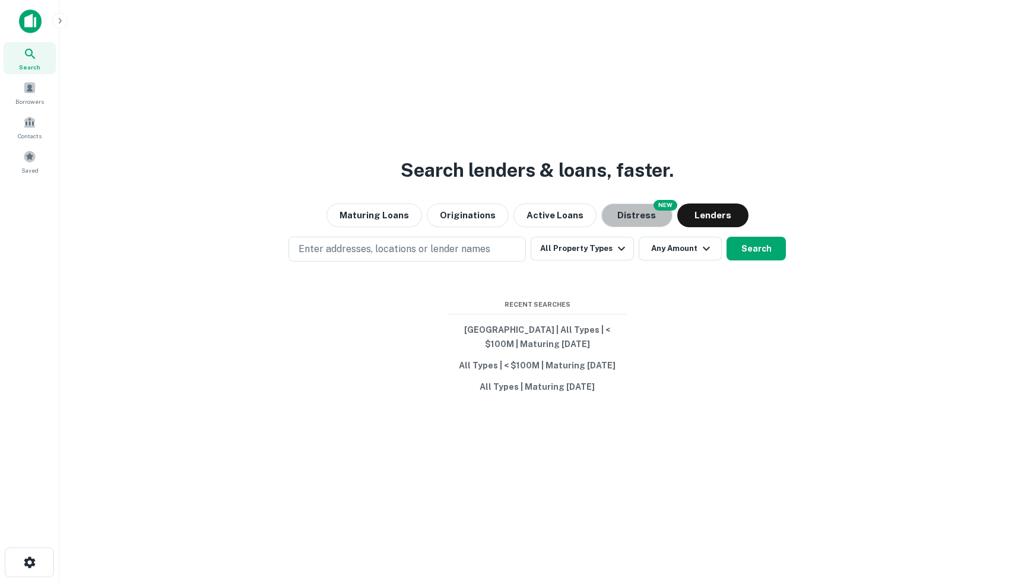
click at [645, 223] on button "Distress" at bounding box center [636, 216] width 71 height 24
